Goal: Task Accomplishment & Management: Use online tool/utility

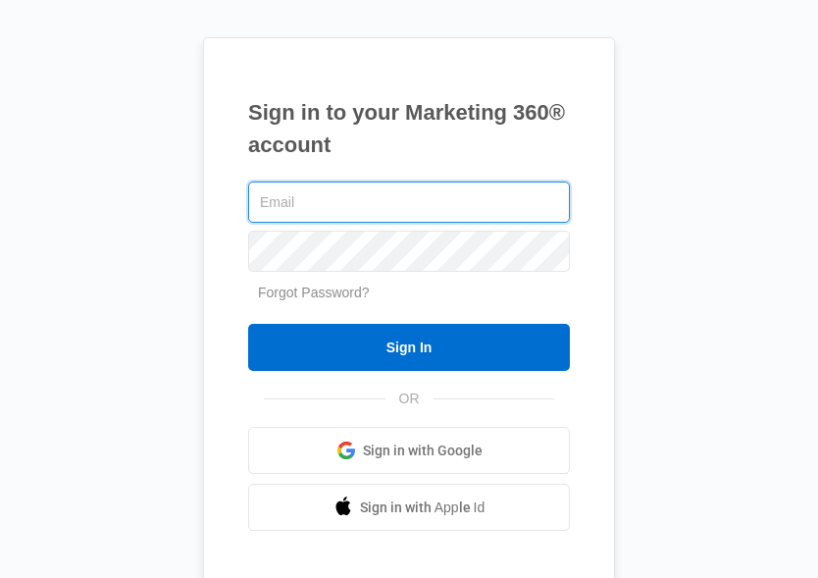
type input "[EMAIL_ADDRESS][DOMAIN_NAME]"
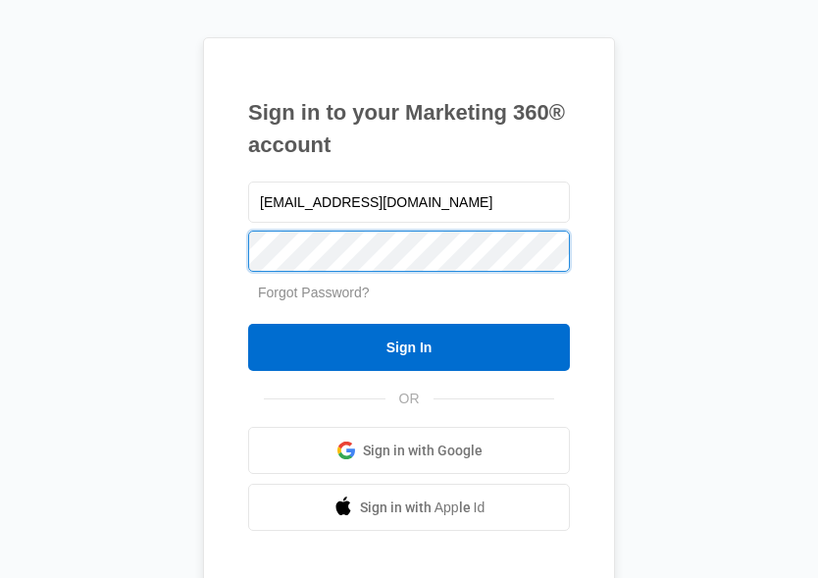
click at [409, 347] on input "Sign In" at bounding box center [409, 347] width 322 height 47
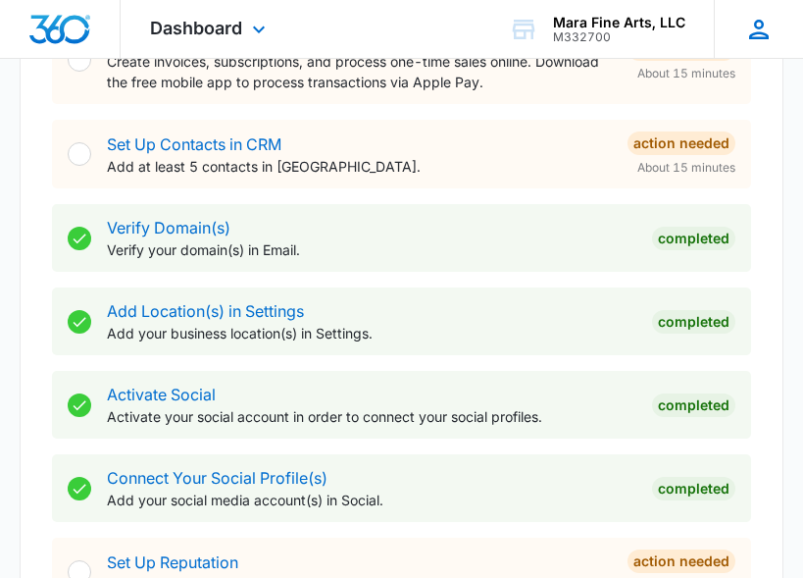
scroll to position [668, 0]
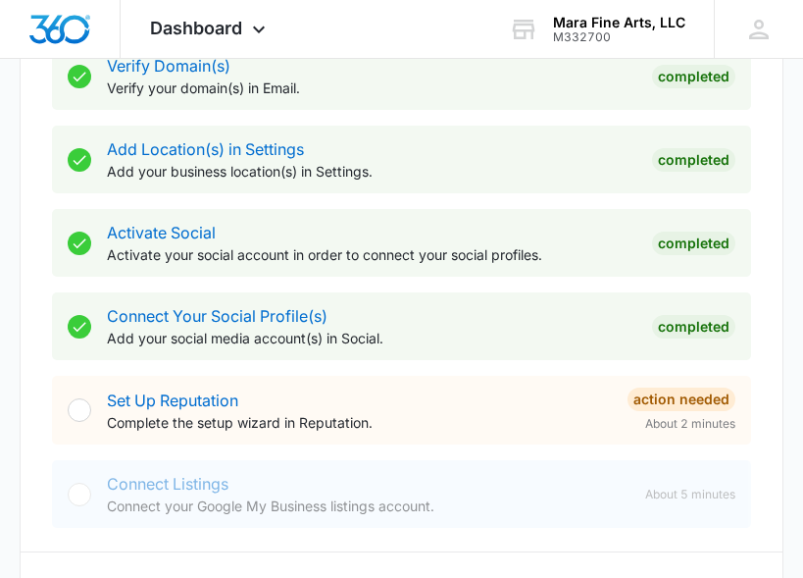
click at [81, 414] on div at bounding box center [80, 410] width 24 height 24
click at [173, 399] on link "Set Up Reputation" at bounding box center [172, 400] width 131 height 20
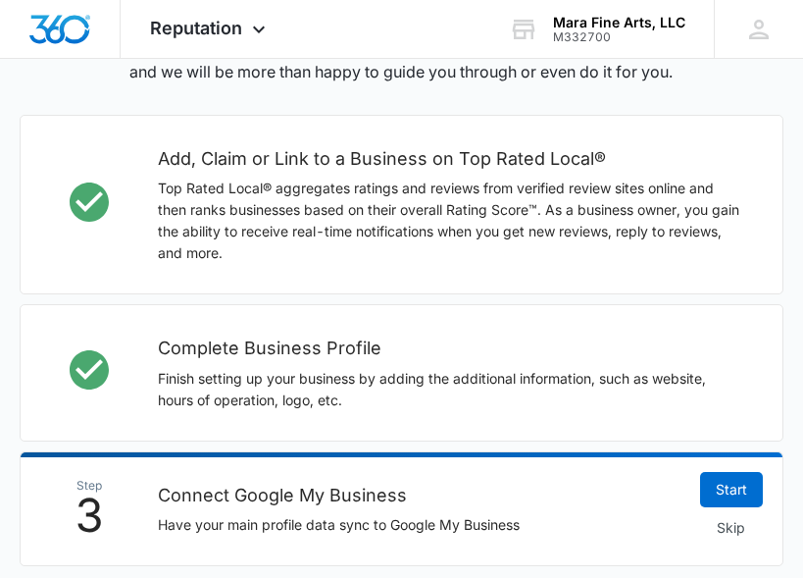
scroll to position [650, 0]
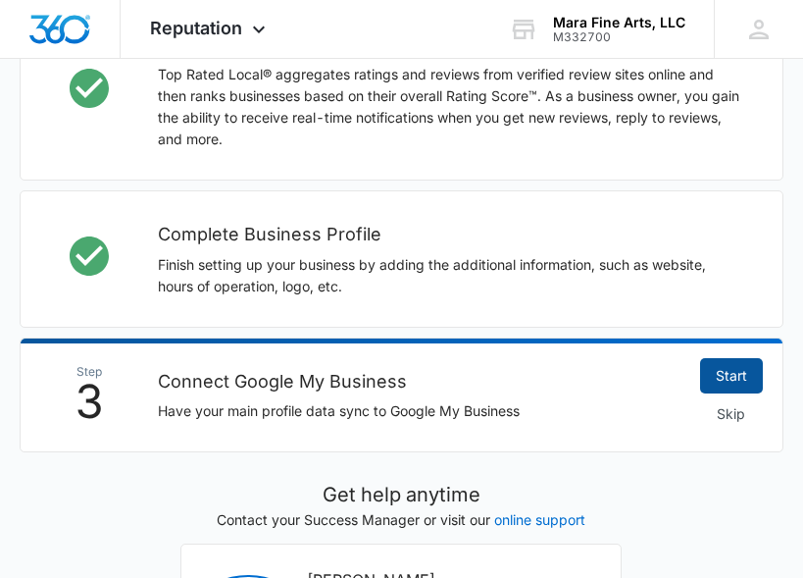
click at [712, 362] on link "Start" at bounding box center [731, 375] width 63 height 35
